Goal: Obtain resource: Obtain resource

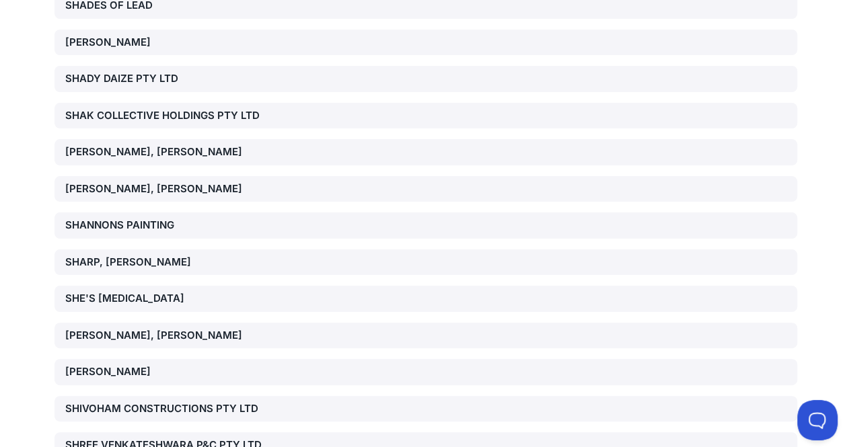
scroll to position [13341, 0]
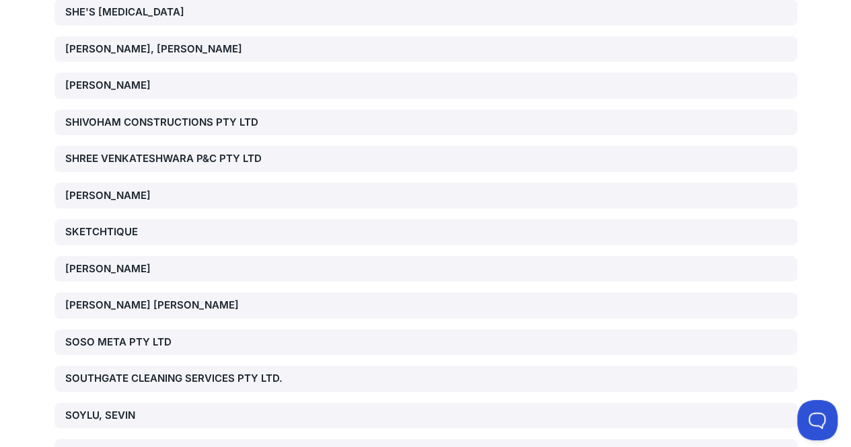
click at [143, 335] on div "SOSO META PTY LTD" at bounding box center [183, 342] width 237 height 15
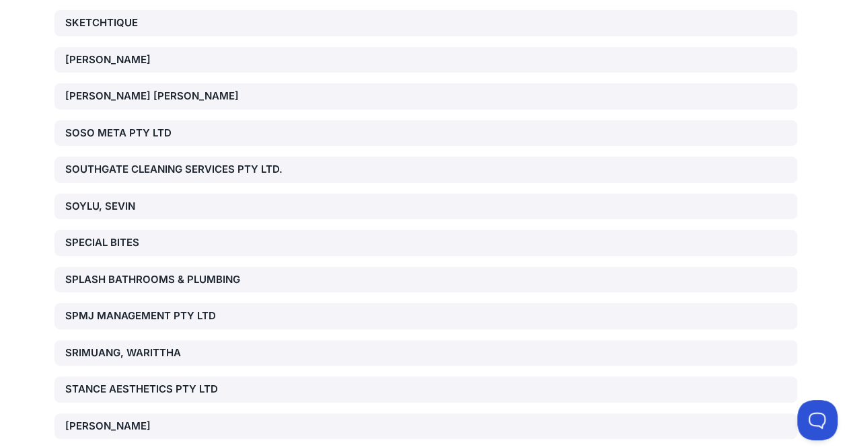
scroll to position [13551, 0]
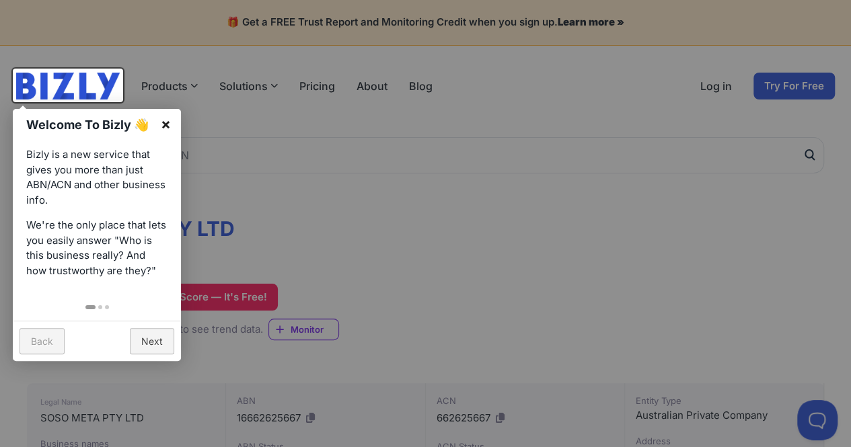
click at [169, 124] on link "×" at bounding box center [166, 124] width 30 height 30
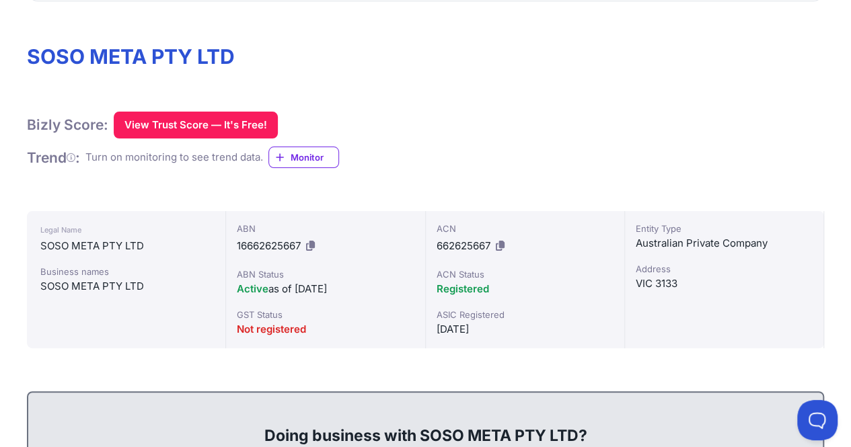
scroll to position [178, 0]
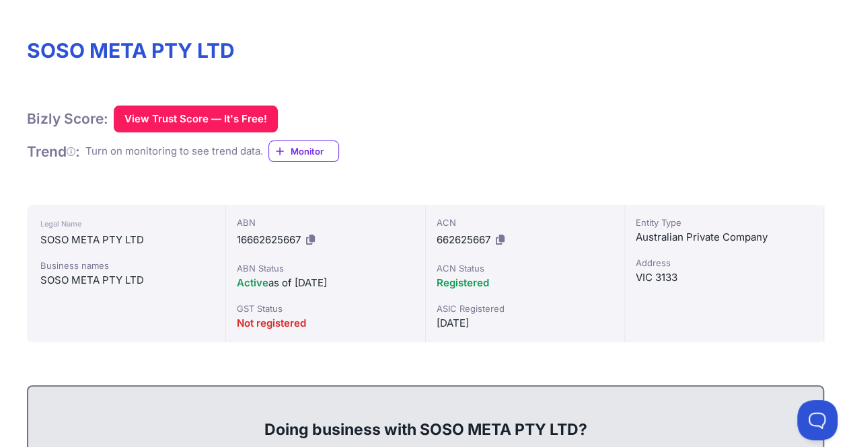
click at [188, 119] on button "View Trust Score — It's Free!" at bounding box center [196, 119] width 164 height 27
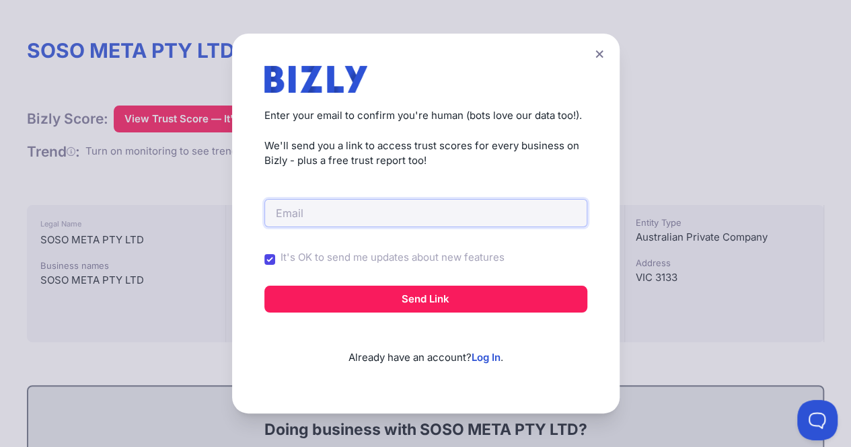
click at [304, 215] on input "email" at bounding box center [425, 213] width 323 height 28
type input "angela_yang18@hotmail.com"
click at [418, 298] on button "Send Link" at bounding box center [425, 299] width 323 height 27
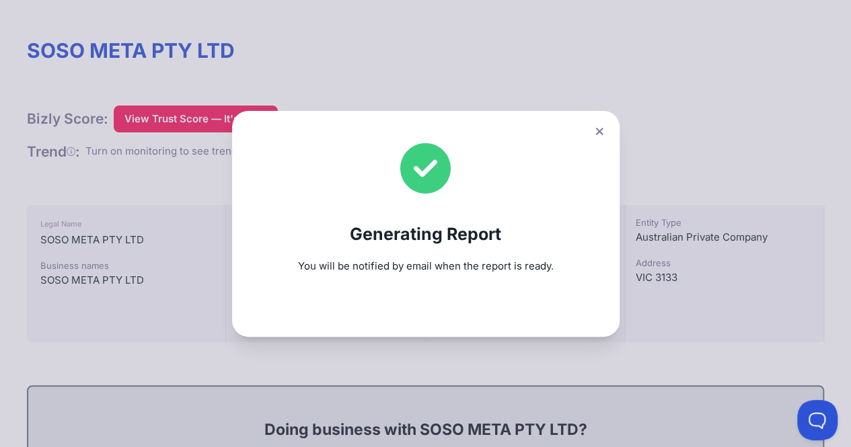
click at [603, 128] on icon at bounding box center [599, 131] width 8 height 9
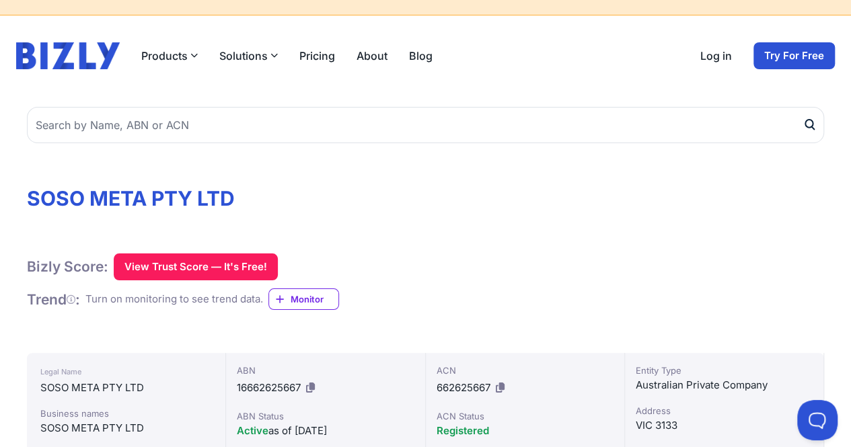
scroll to position [0, 0]
